Goal: Information Seeking & Learning: Learn about a topic

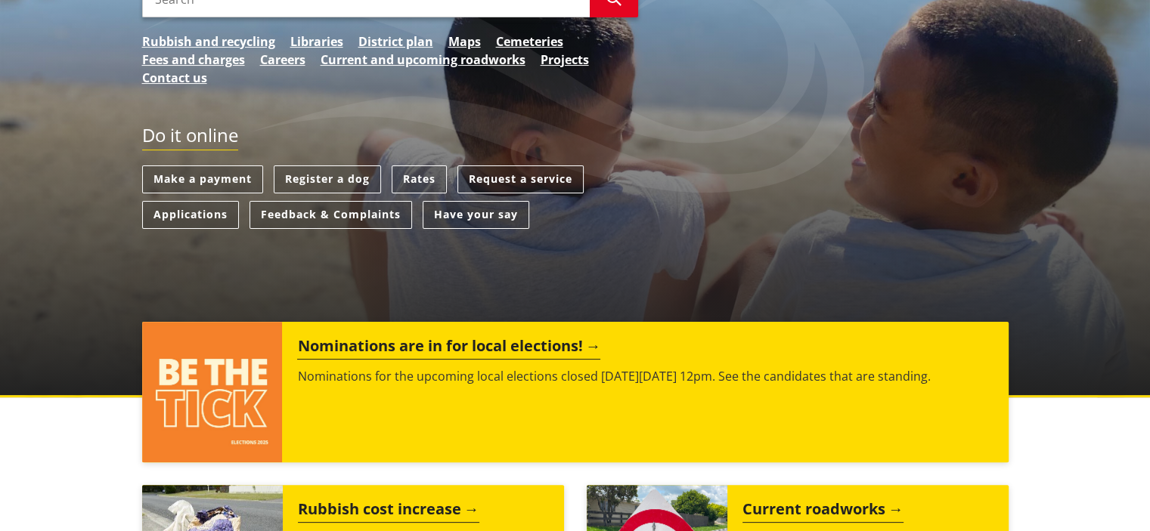
scroll to position [454, 0]
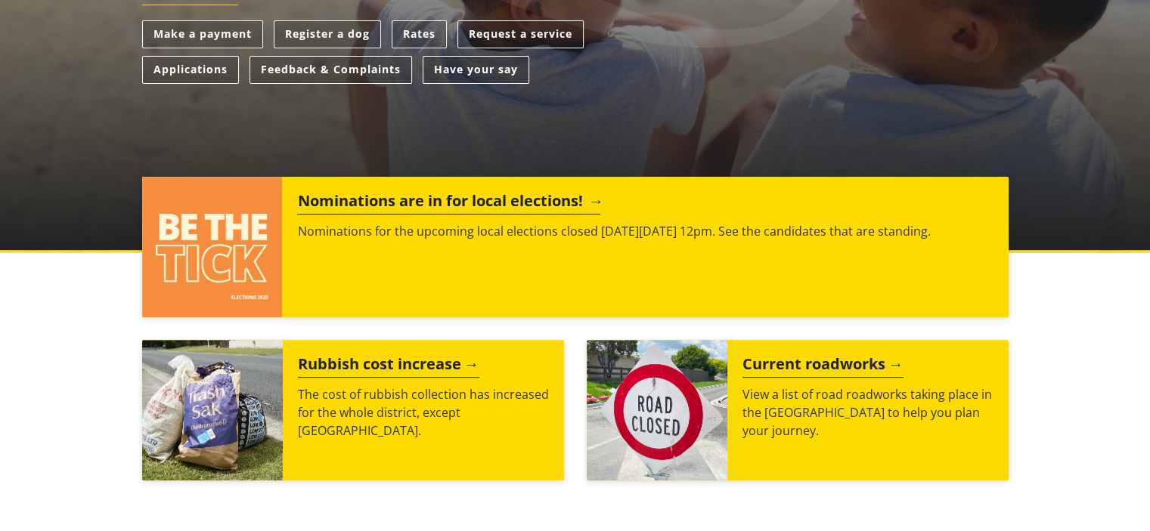
click at [504, 189] on div "Nominations are in for local elections! Nominations for the upcoming local elec…" at bounding box center [645, 247] width 726 height 141
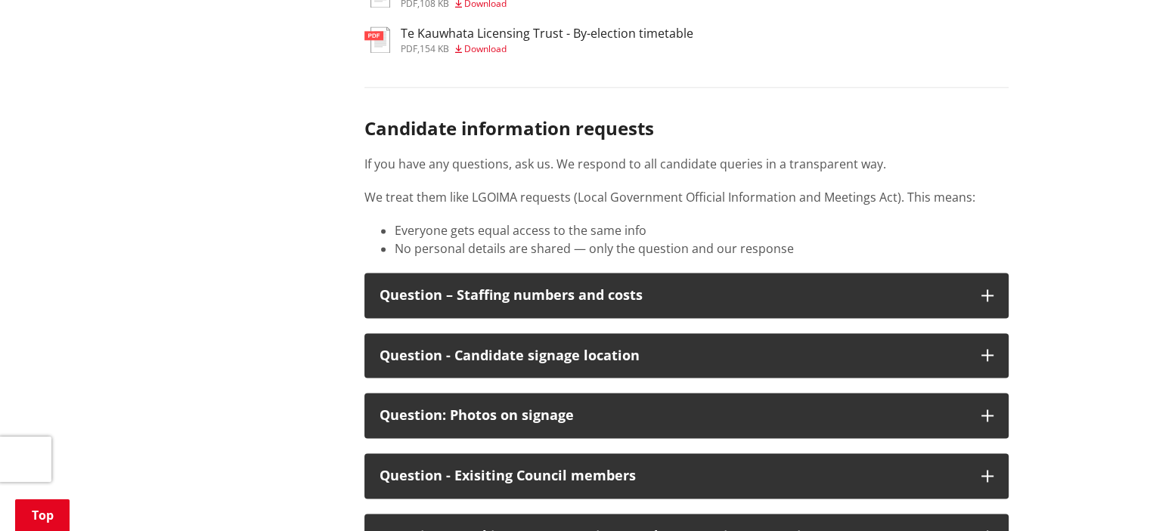
scroll to position [2192, 0]
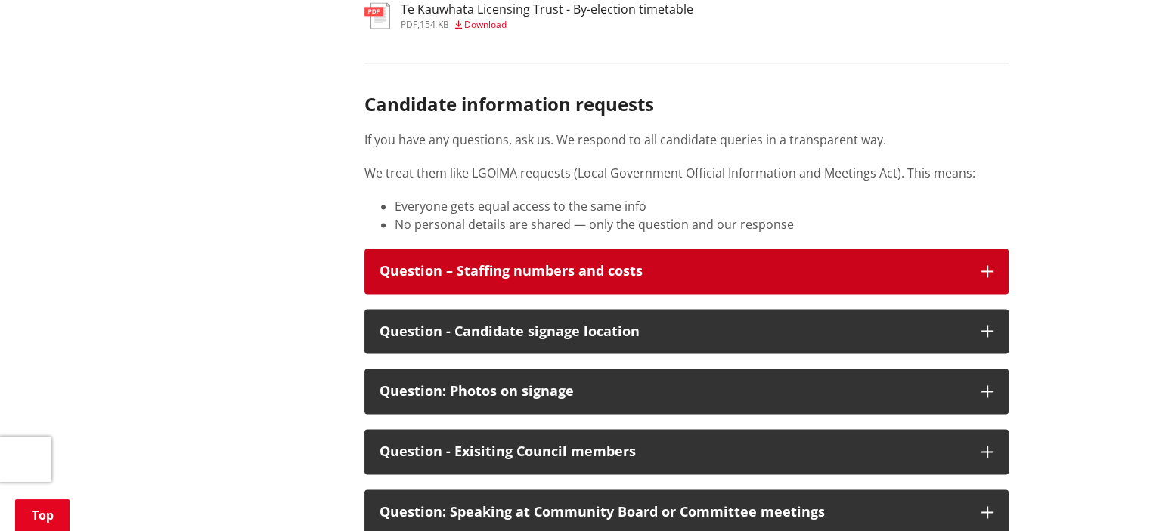
click at [990, 249] on button "Question – Staffing numbers and costs" at bounding box center [686, 271] width 644 height 45
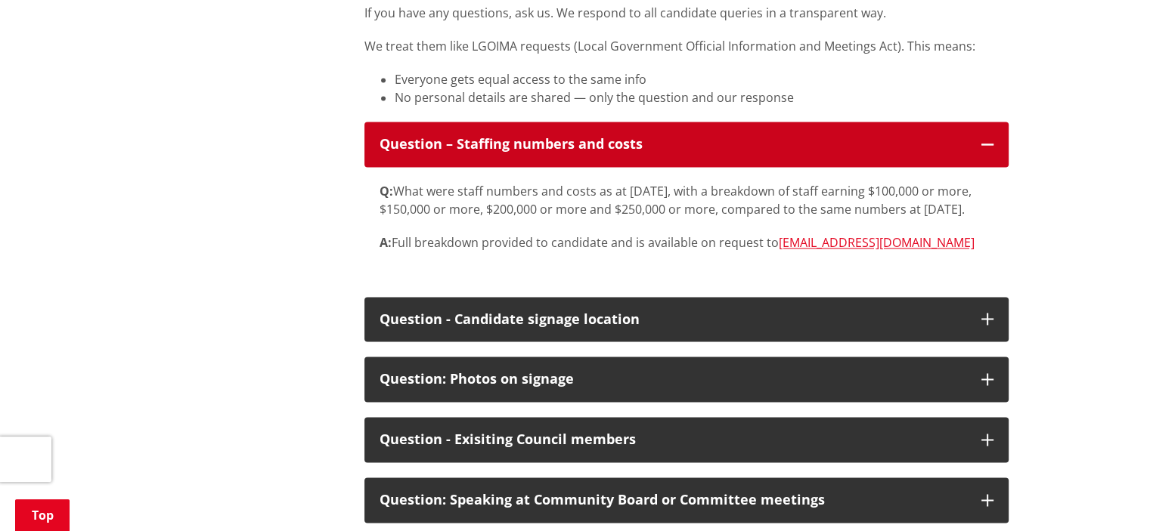
scroll to position [2343, 0]
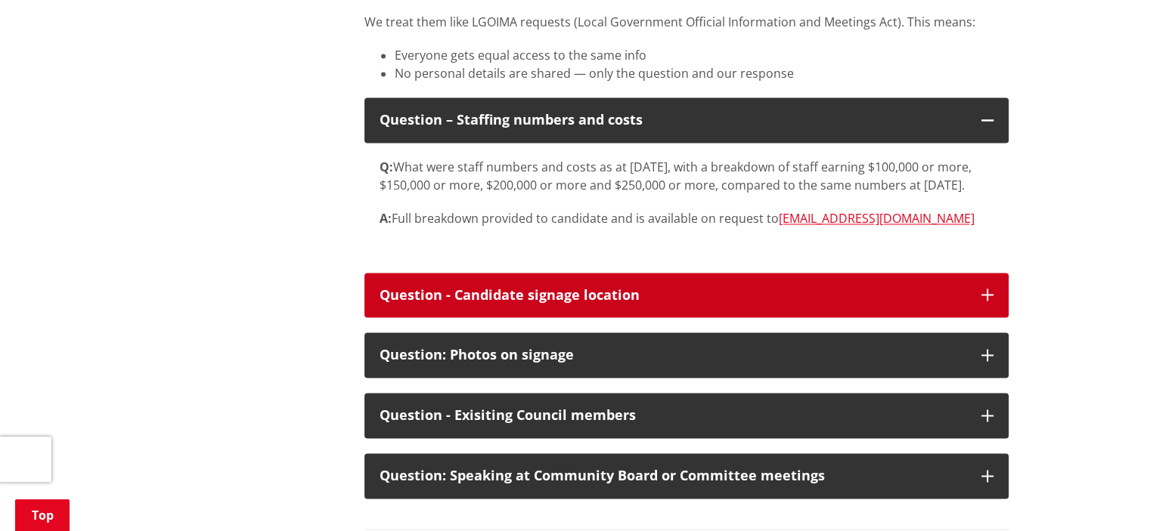
click at [981, 290] on icon "button" at bounding box center [987, 295] width 12 height 12
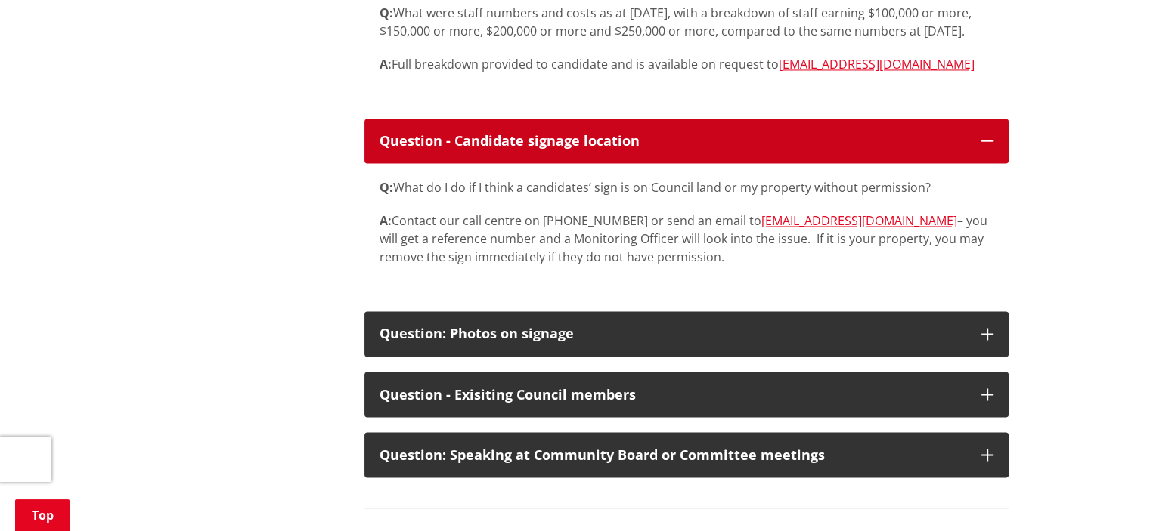
scroll to position [2570, 0]
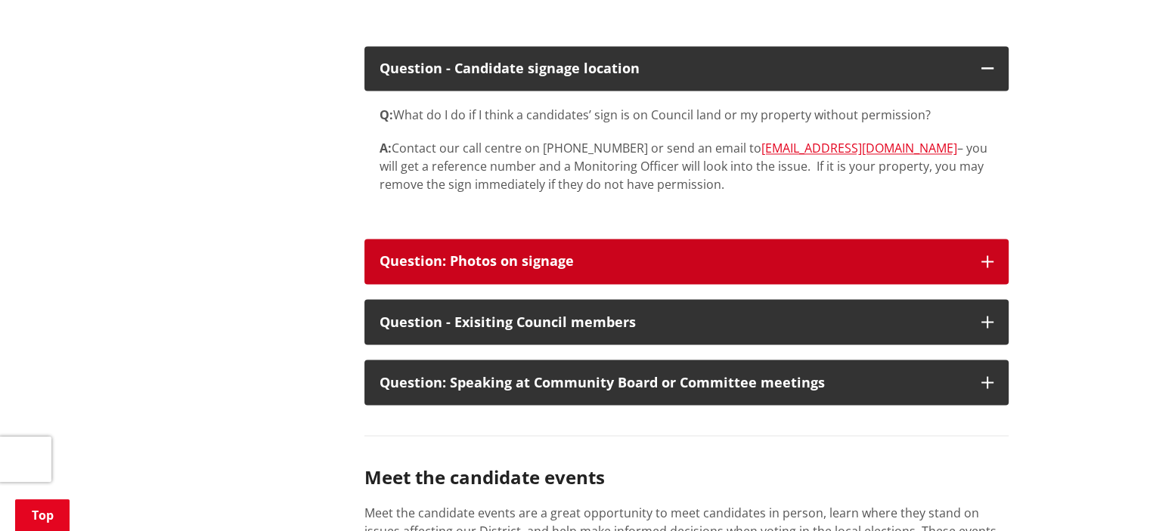
click at [990, 262] on icon "button" at bounding box center [987, 262] width 12 height 12
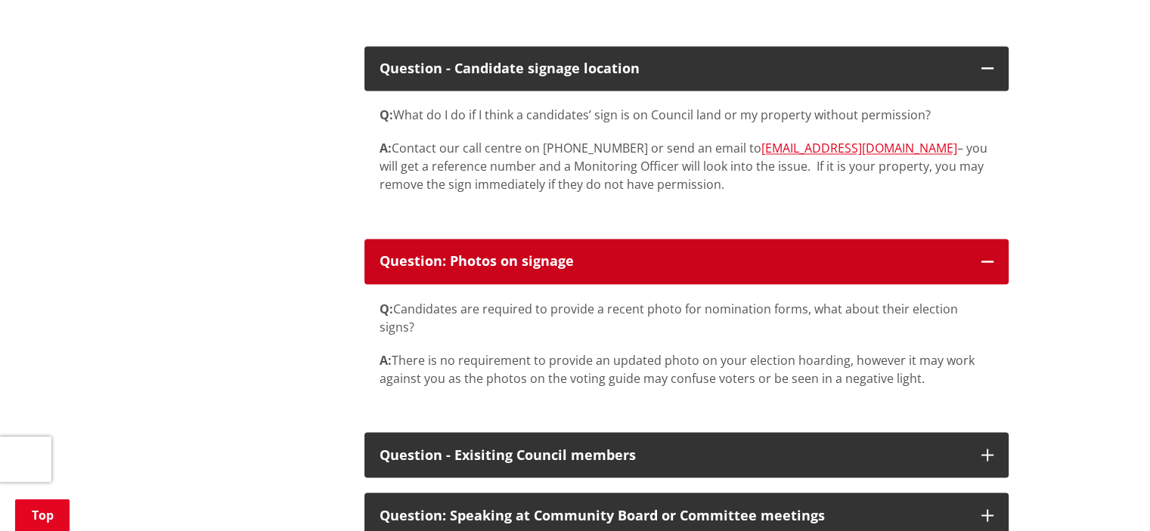
scroll to position [2721, 0]
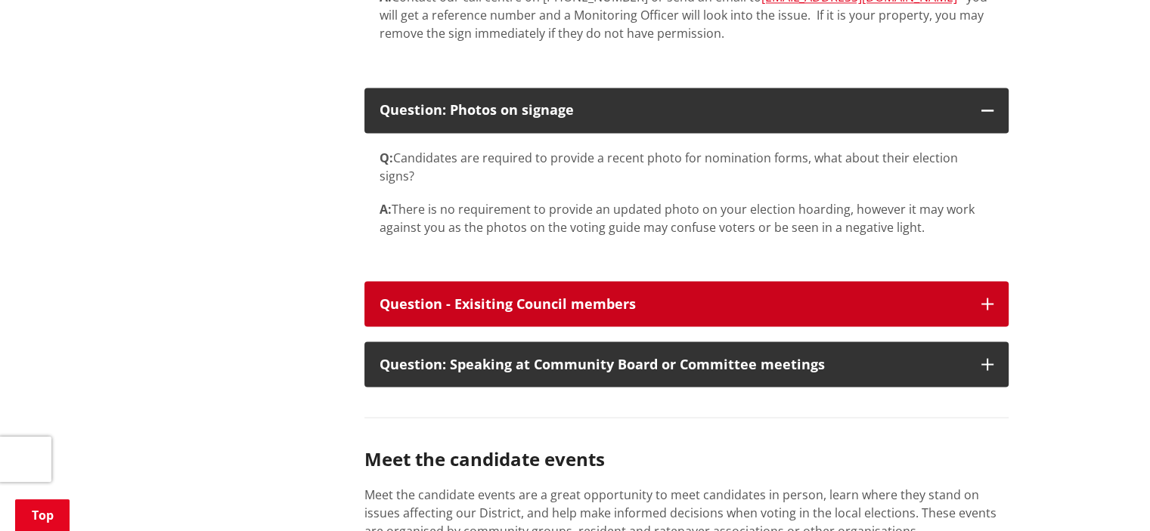
click at [983, 298] on icon "button" at bounding box center [987, 304] width 12 height 12
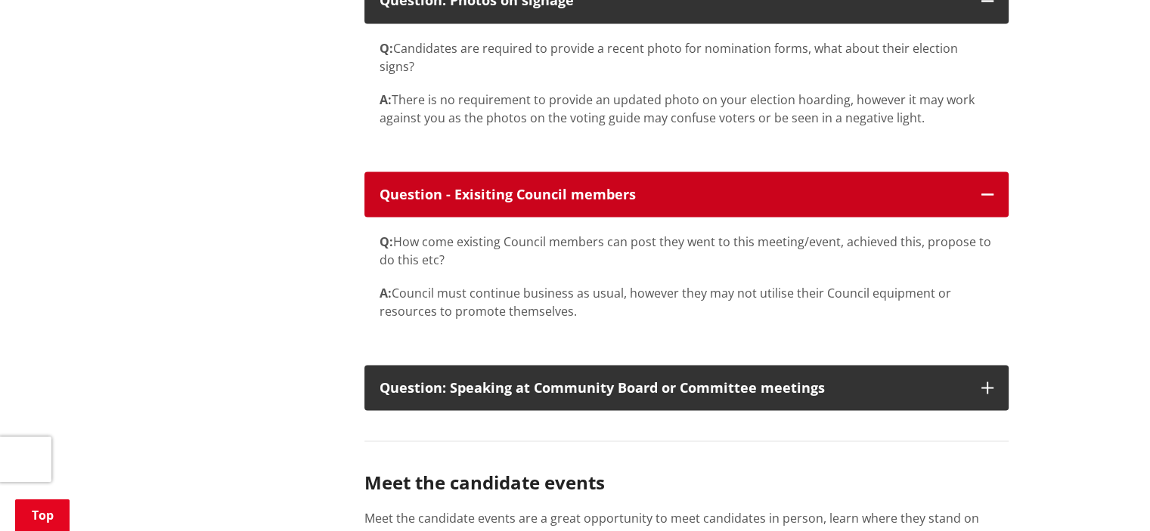
scroll to position [3024, 0]
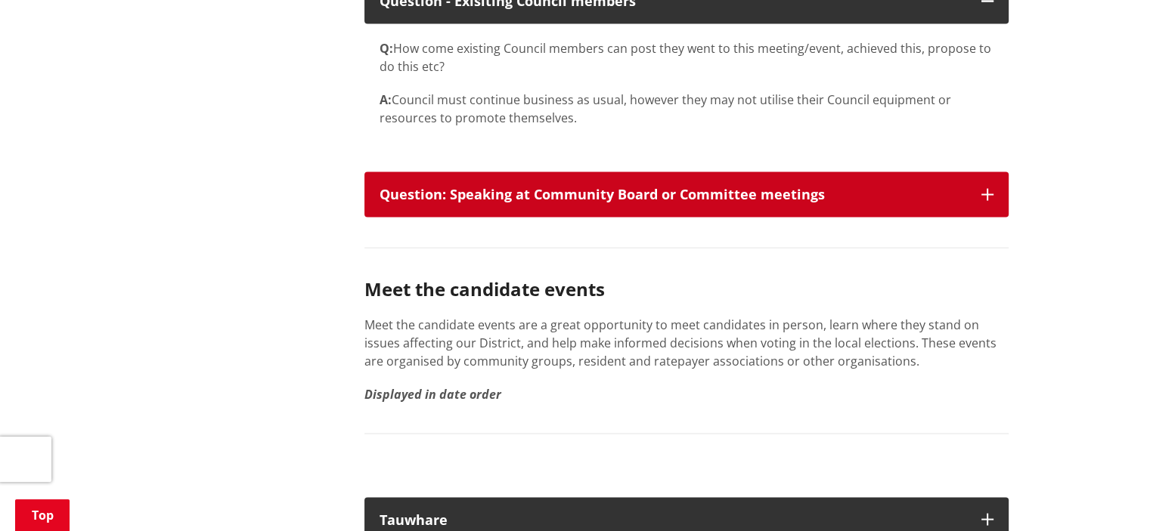
drag, startPoint x: 966, startPoint y: 174, endPoint x: 986, endPoint y: 174, distance: 20.4
click at [986, 174] on button "Question: Speaking at Community Board or Committee meetings" at bounding box center [686, 194] width 644 height 45
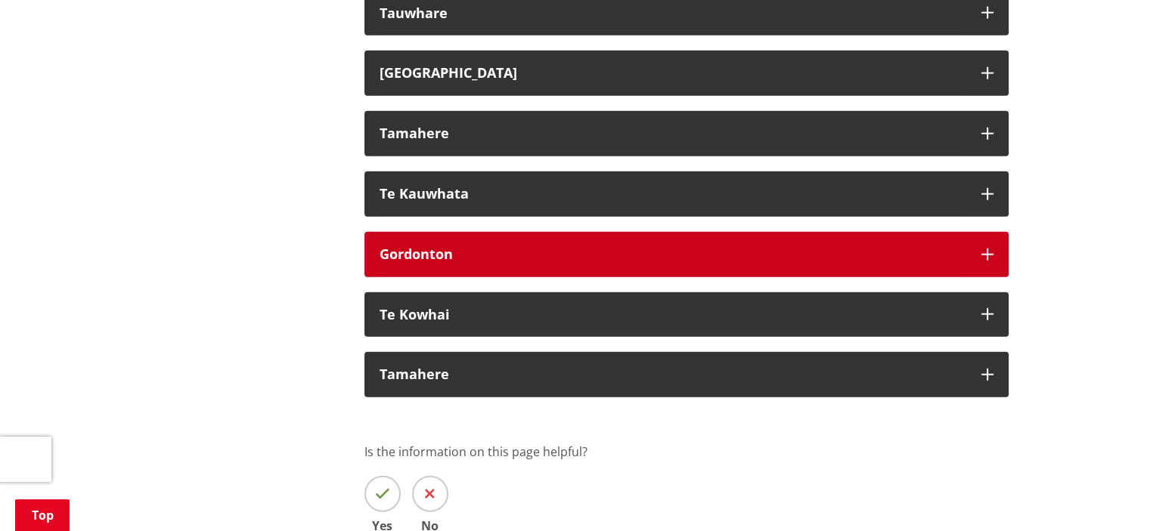
scroll to position [3780, 0]
